Goal: Information Seeking & Learning: Learn about a topic

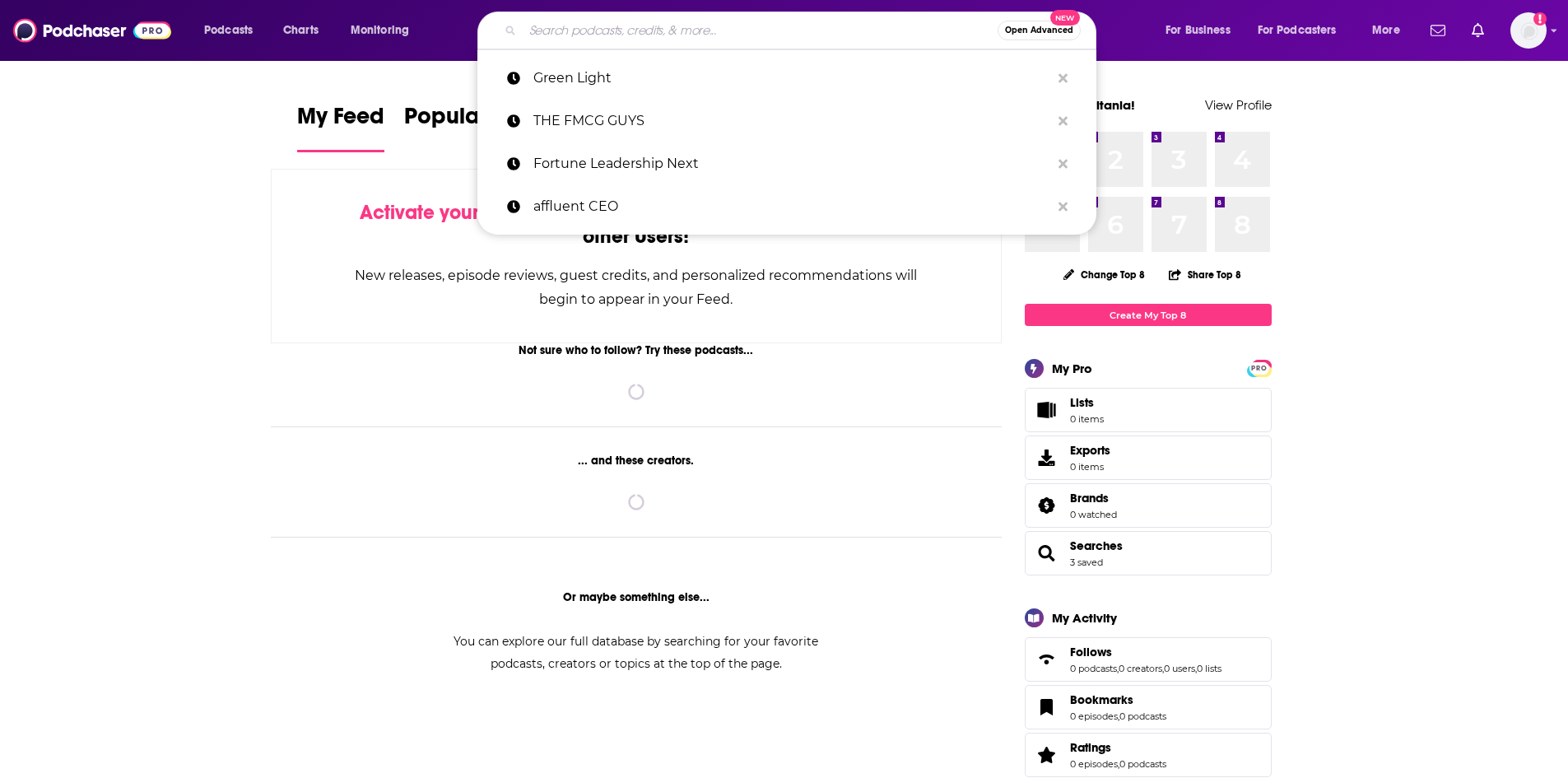
click at [672, 36] on input "Search podcasts, credits, & more..." at bounding box center [761, 30] width 475 height 26
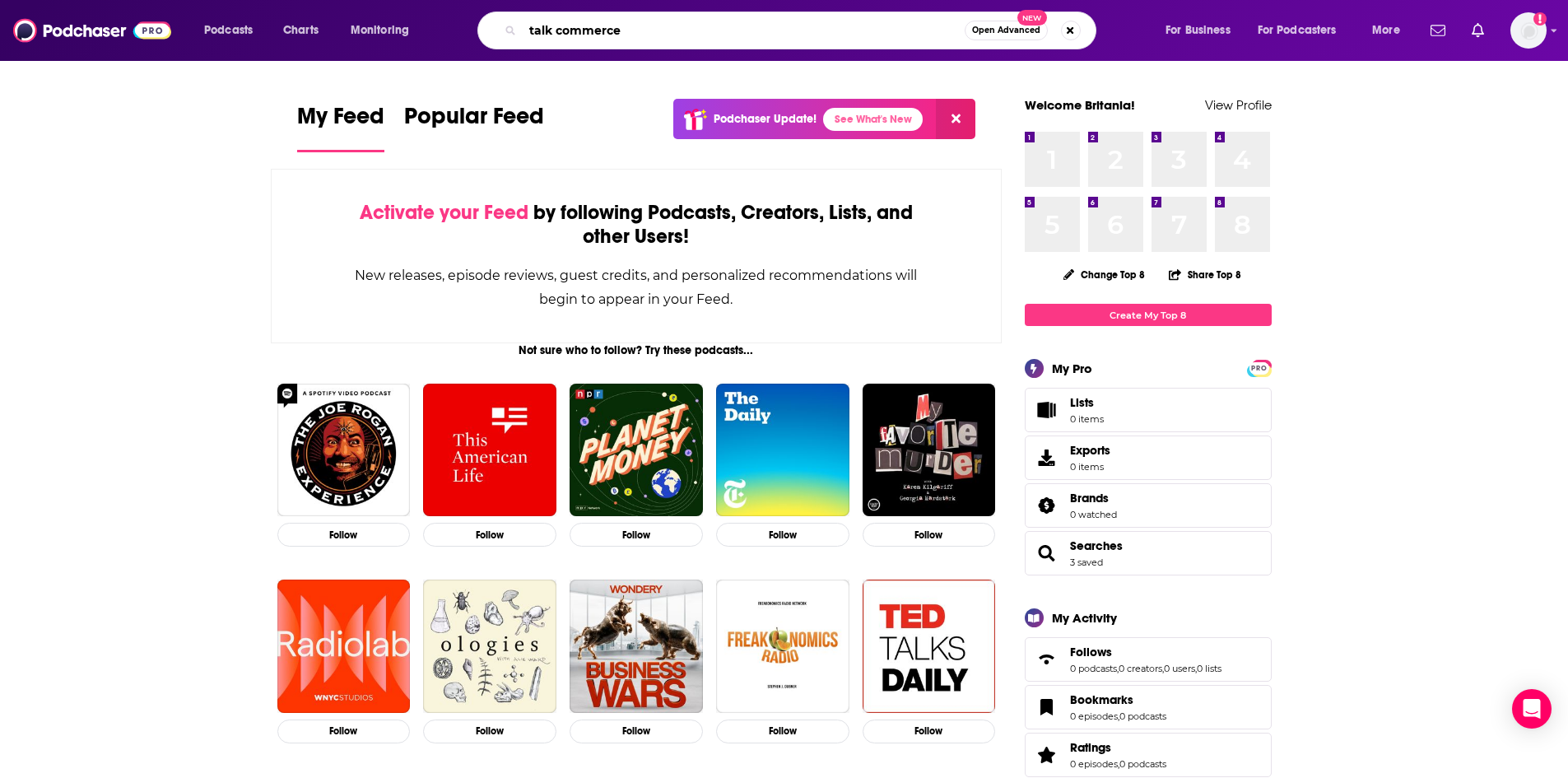
type input "talk commerce"
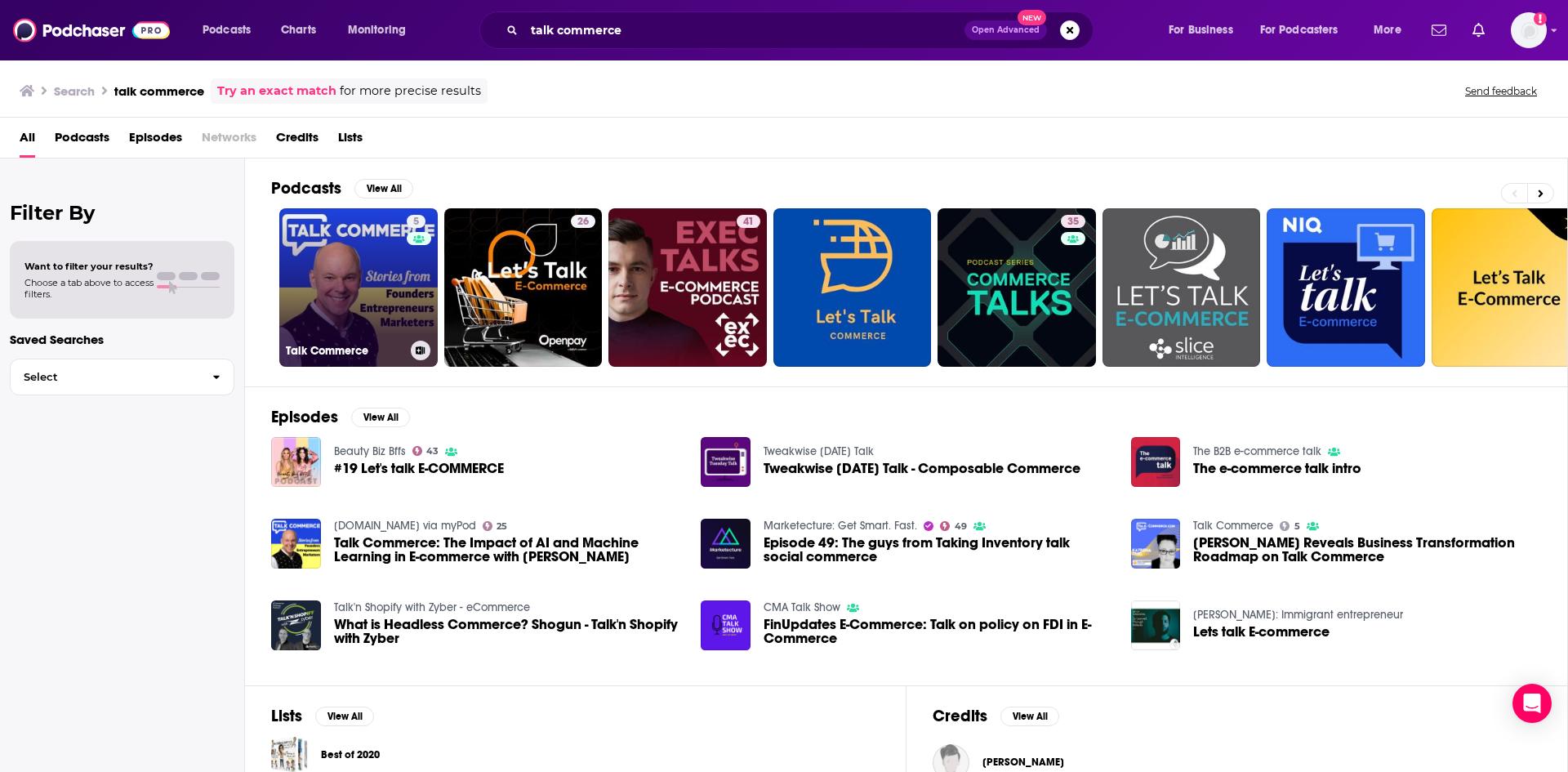
click at [358, 282] on link "5 Talk Commerce" at bounding box center [359, 287] width 158 height 159
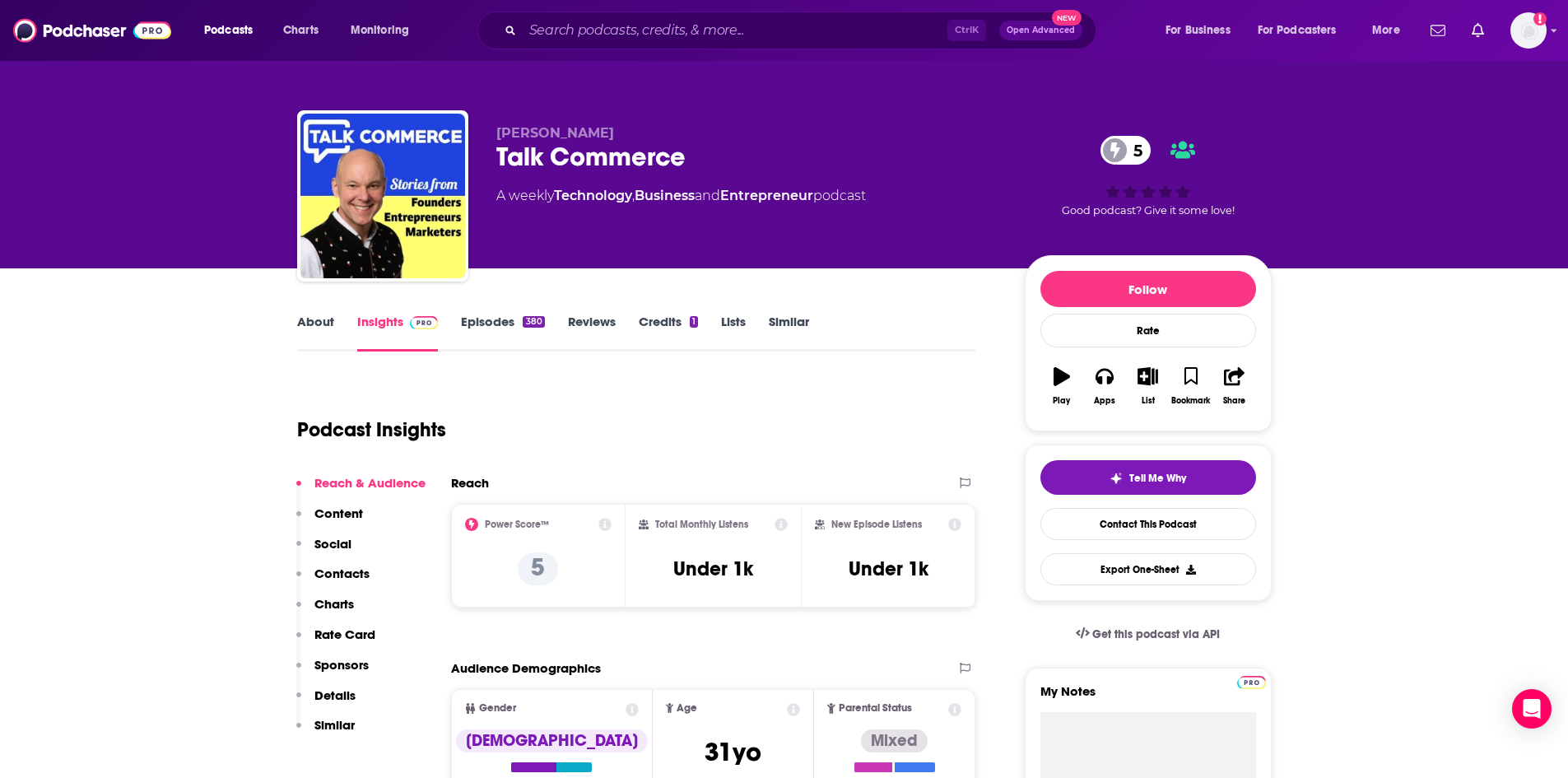
click at [321, 327] on link "About" at bounding box center [315, 333] width 37 height 38
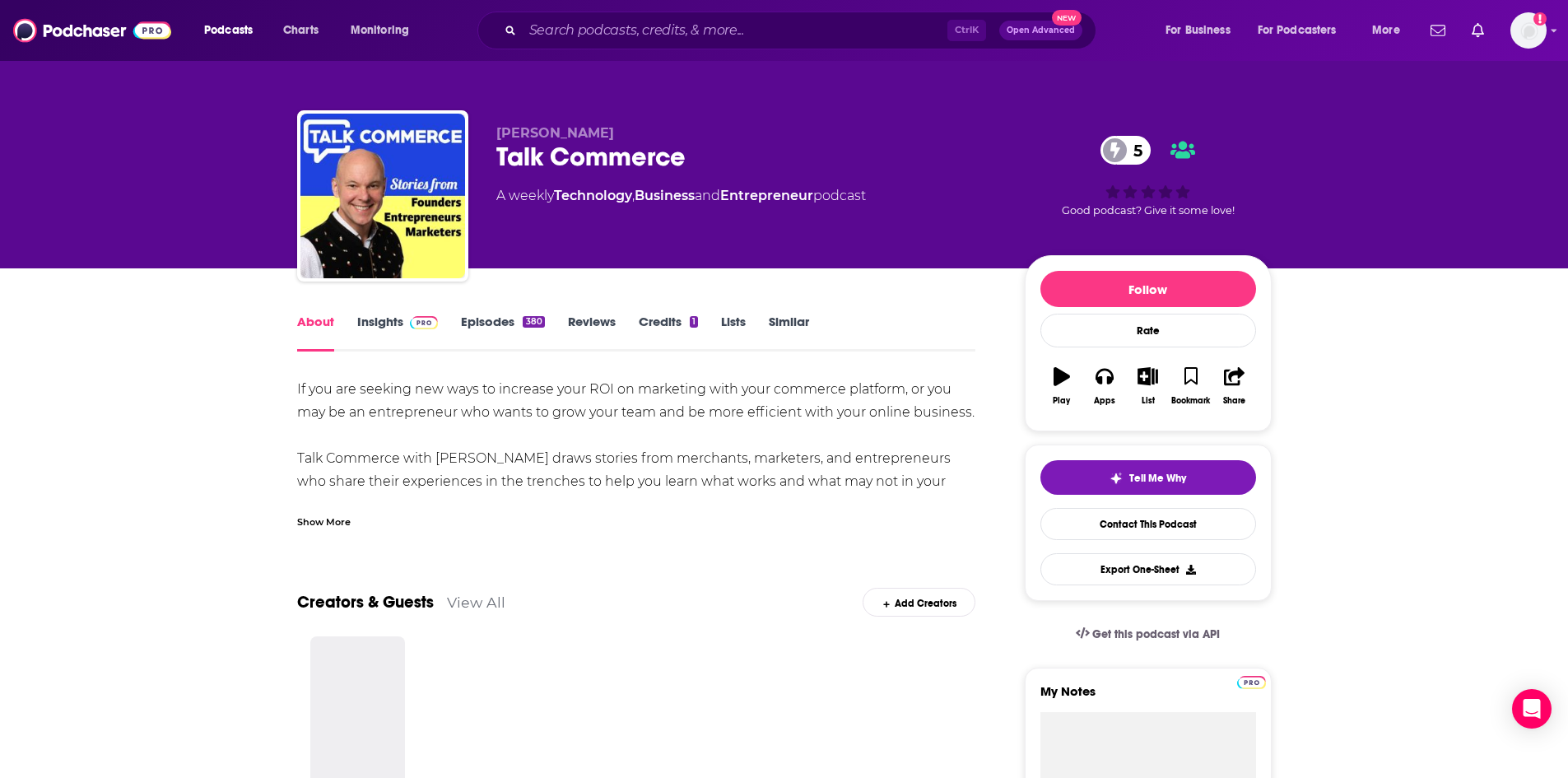
click at [331, 521] on div "Show More" at bounding box center [324, 521] width 54 height 16
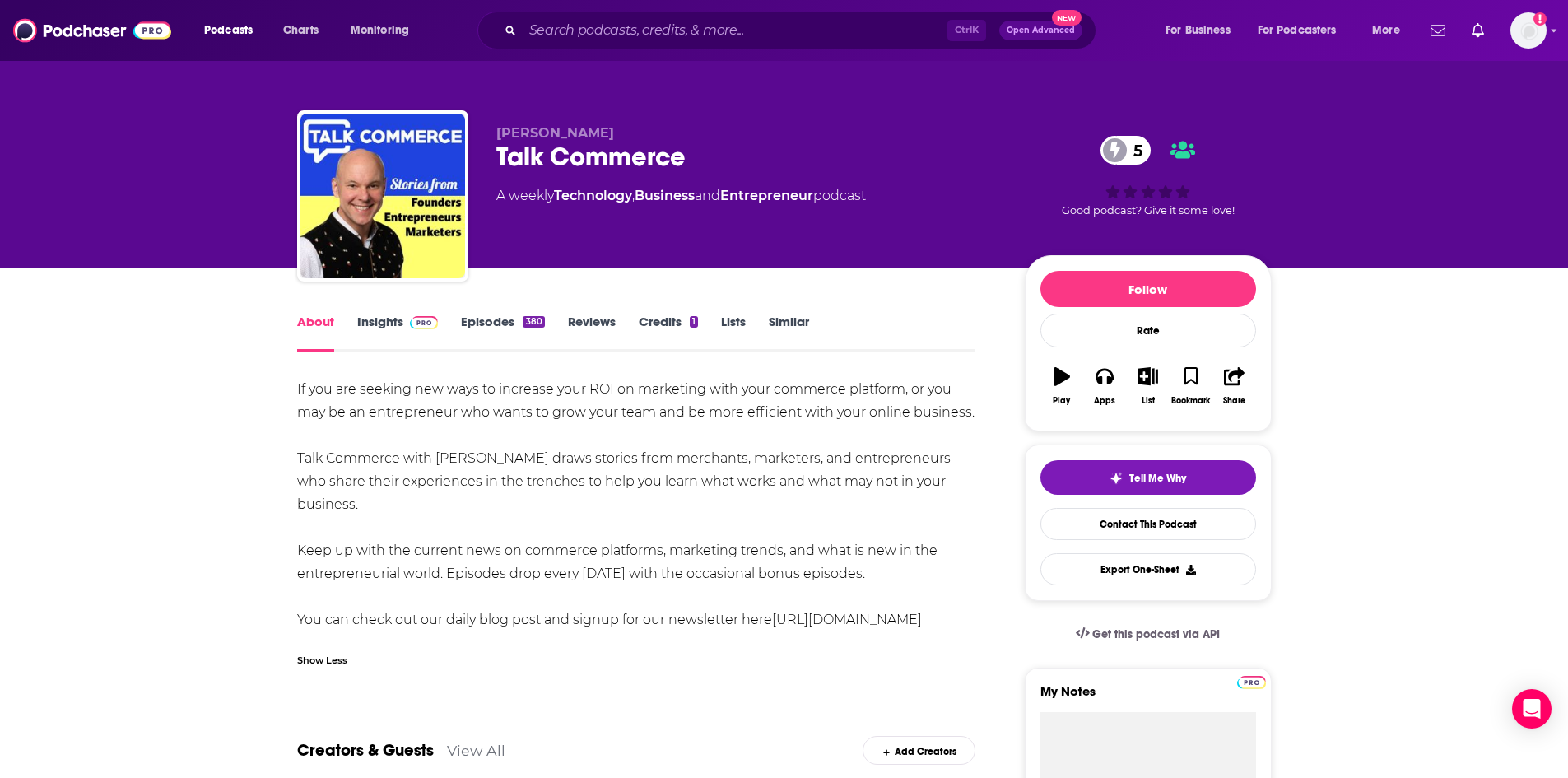
click at [815, 621] on link "[URL][DOMAIN_NAME]" at bounding box center [846, 620] width 150 height 16
click at [406, 317] on span at bounding box center [420, 322] width 35 height 16
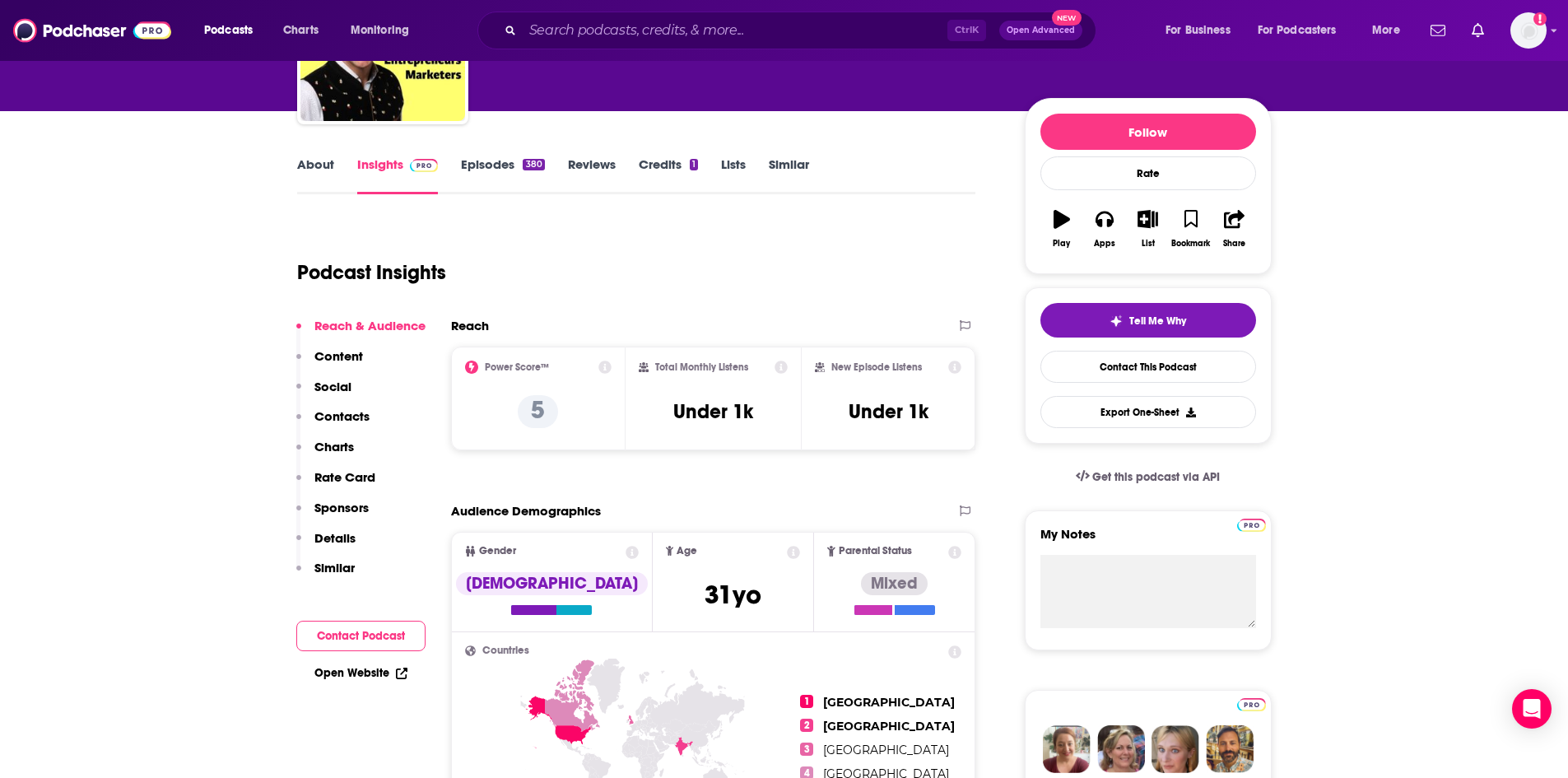
scroll to position [165, 0]
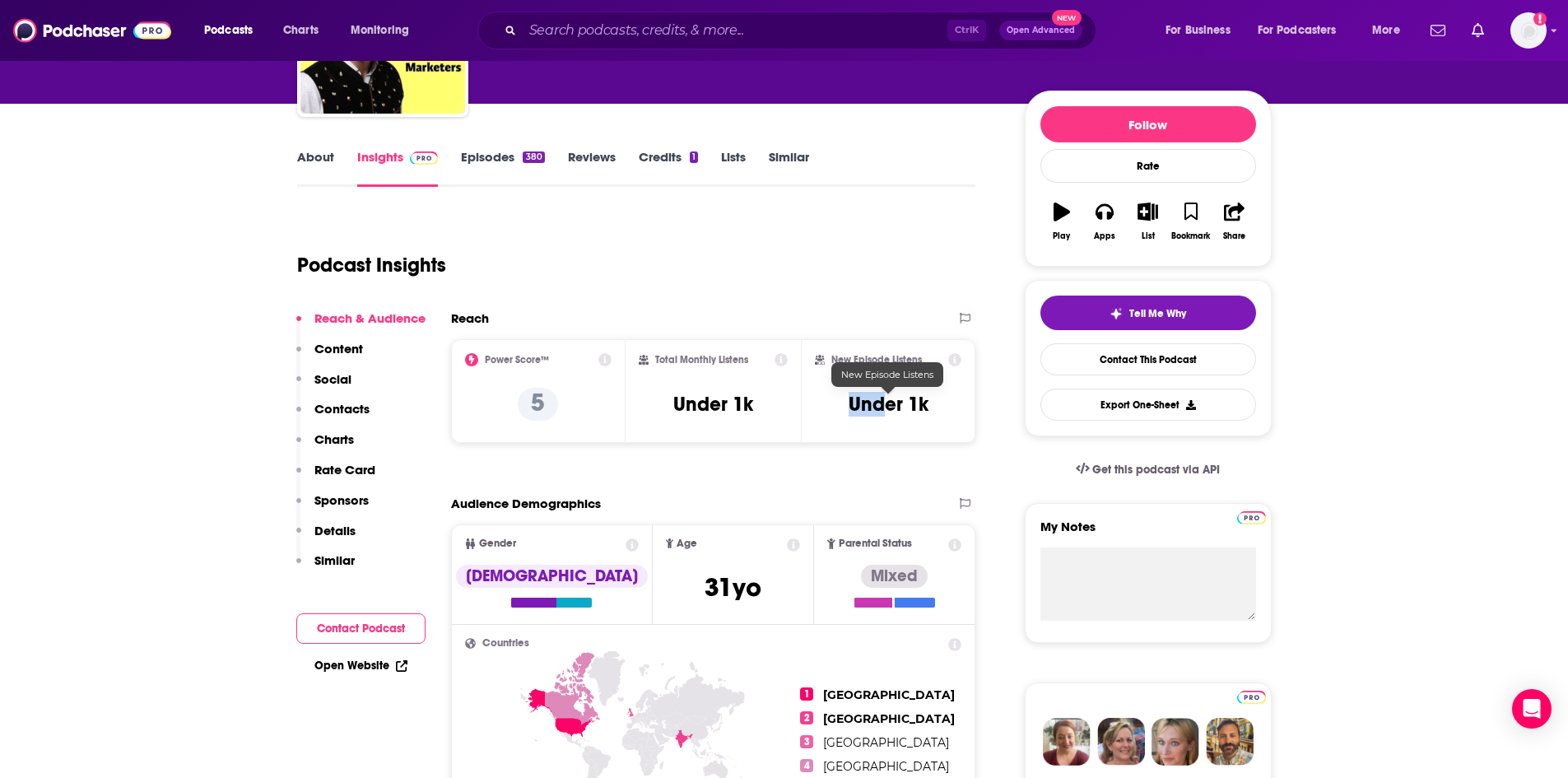
drag, startPoint x: 878, startPoint y: 419, endPoint x: 838, endPoint y: 408, distance: 41.5
click at [838, 408] on div "New Episode Listens Under 1k" at bounding box center [888, 391] width 148 height 76
click at [911, 410] on h3 "Under 1k" at bounding box center [888, 403] width 80 height 25
drag, startPoint x: 926, startPoint y: 401, endPoint x: 845, endPoint y: 401, distance: 81.0
click at [845, 401] on div "New Episode Listens Under 1k" at bounding box center [888, 391] width 148 height 76
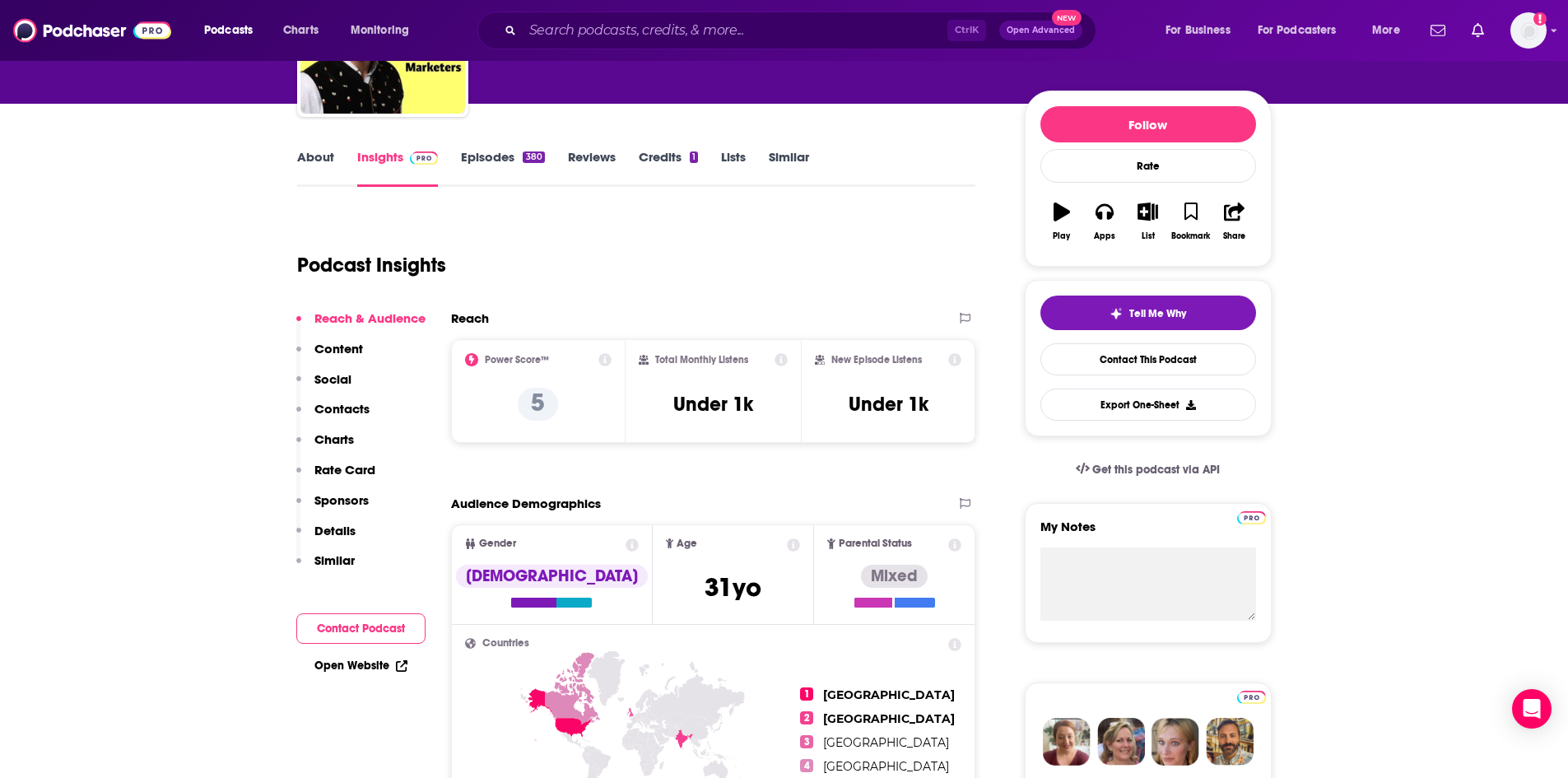
click at [953, 359] on icon at bounding box center [955, 360] width 13 height 13
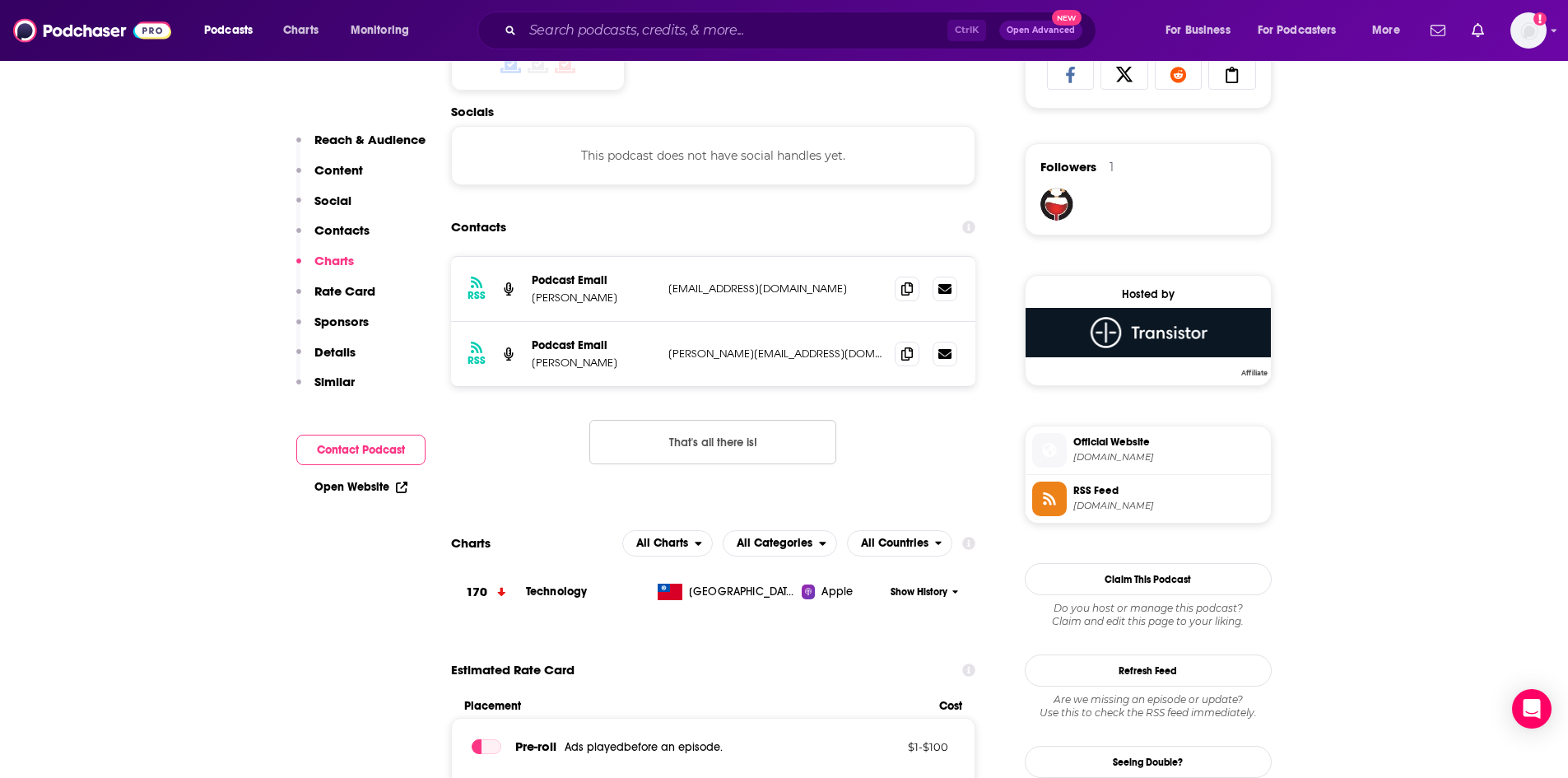
scroll to position [1400, 0]
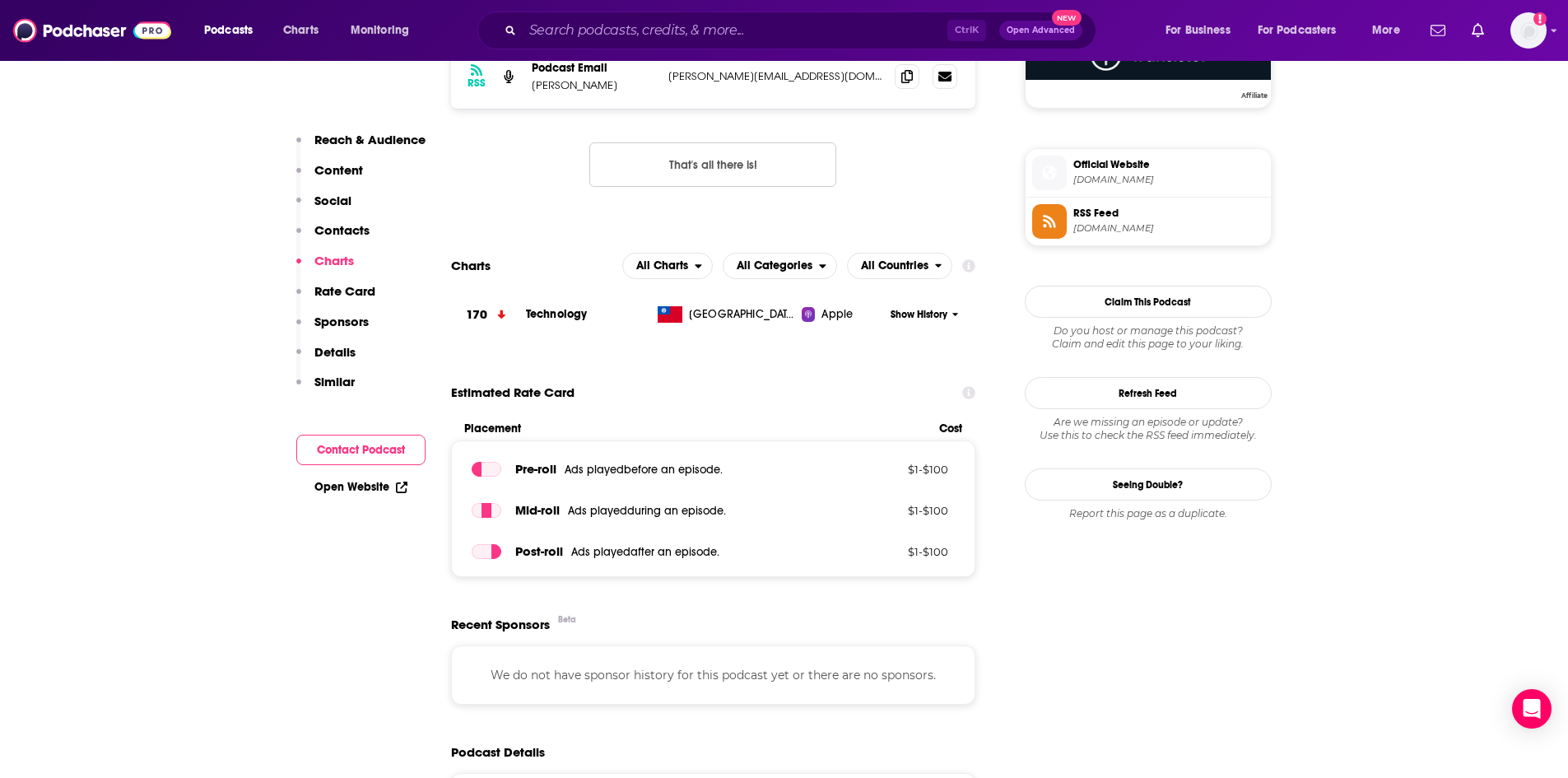
click at [827, 314] on span "Apple" at bounding box center [836, 315] width 31 height 16
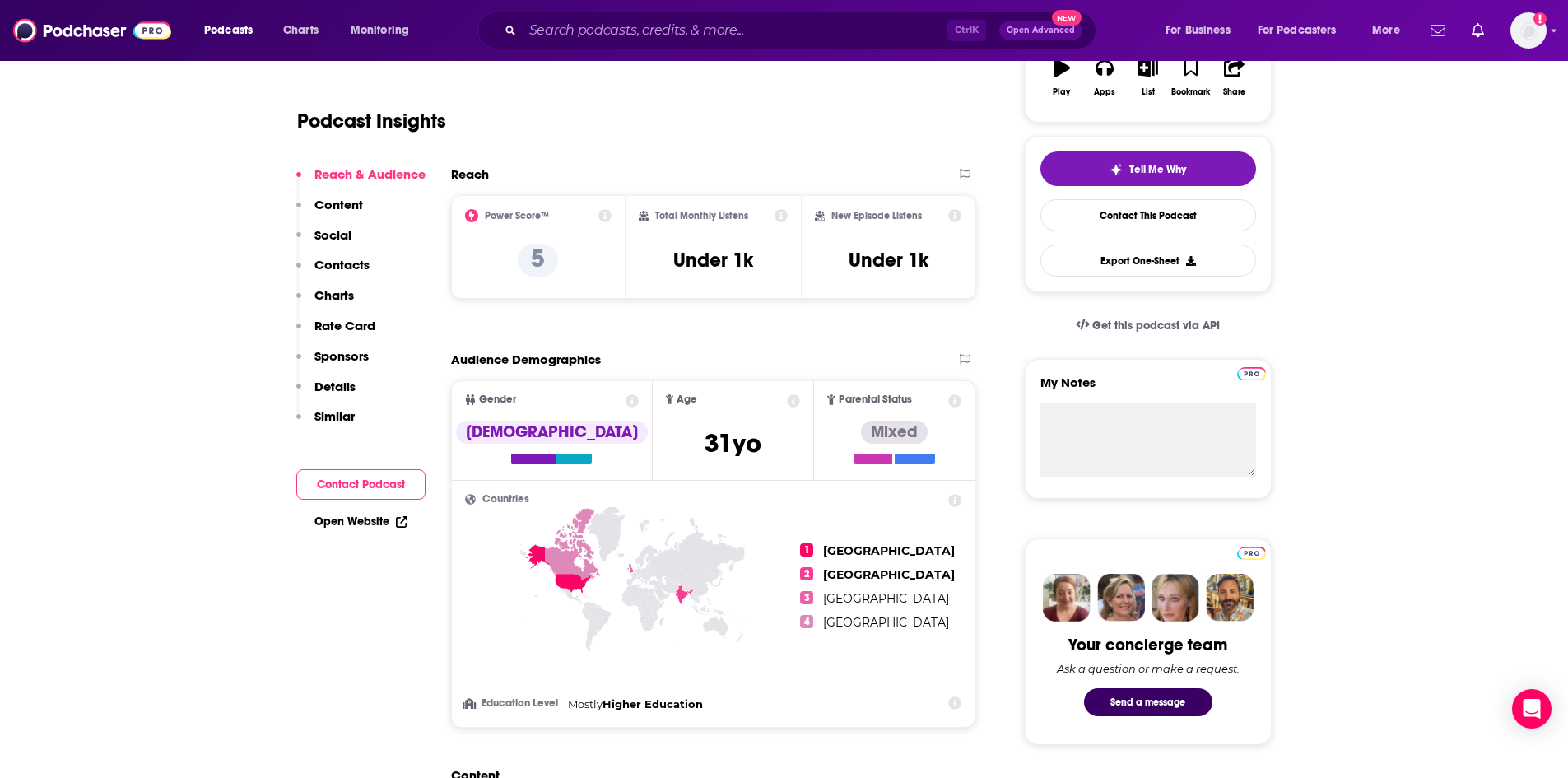
scroll to position [247, 0]
